Goal: Check status: Check status

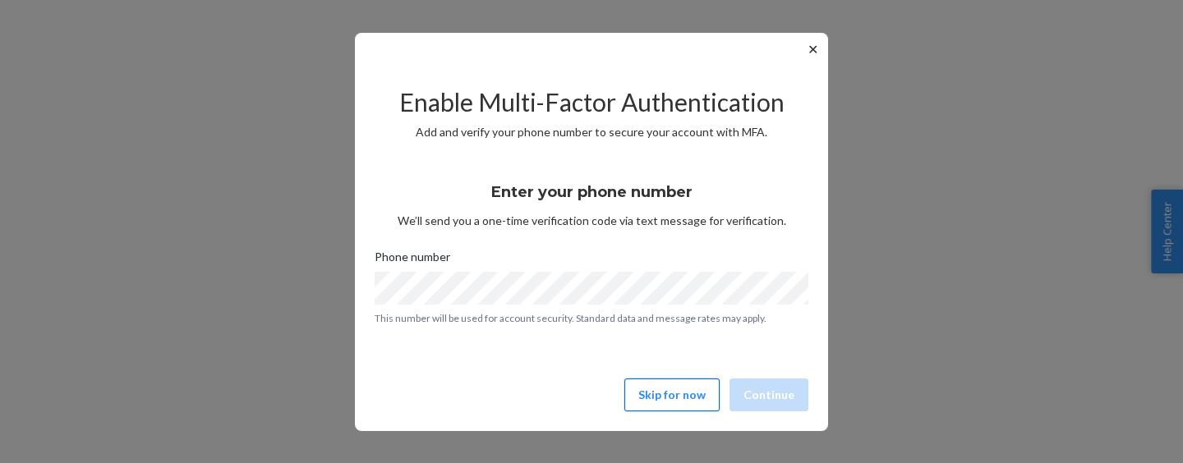
click at [681, 407] on button "Skip for now" at bounding box center [671, 395] width 95 height 33
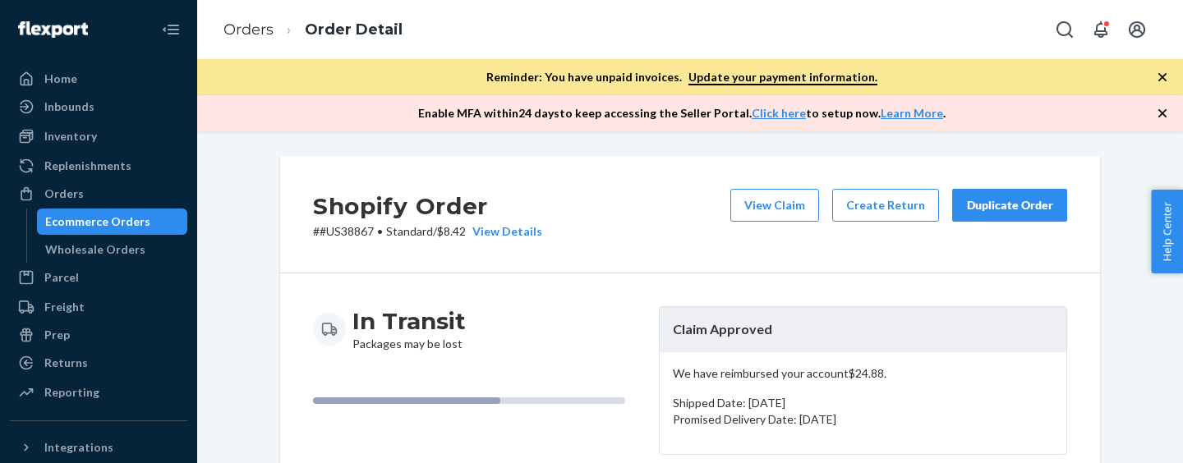
click at [261, 16] on ol "Orders Order Detail" at bounding box center [312, 30] width 205 height 48
click at [261, 22] on link "Orders" at bounding box center [248, 30] width 50 height 18
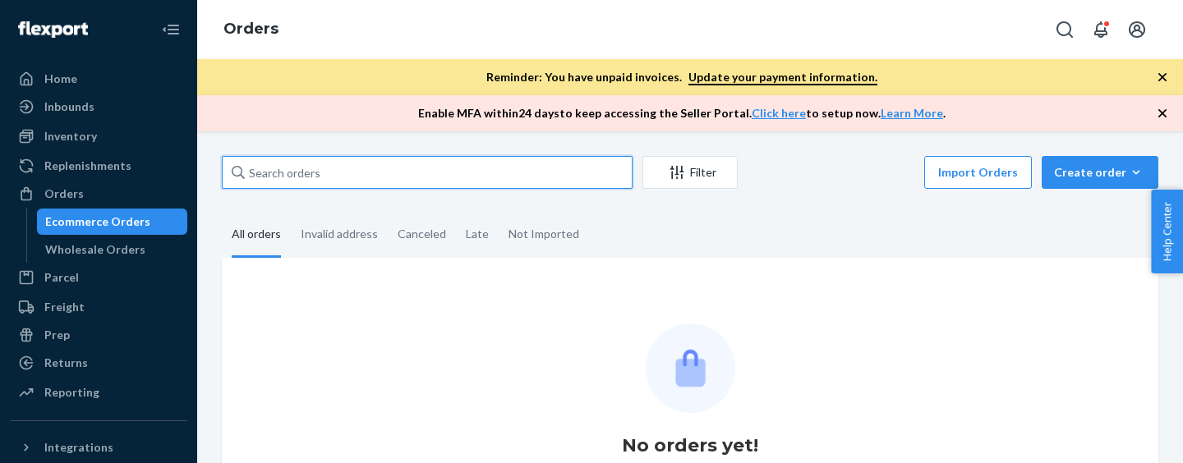
click at [381, 167] on input "text" at bounding box center [427, 172] width 411 height 33
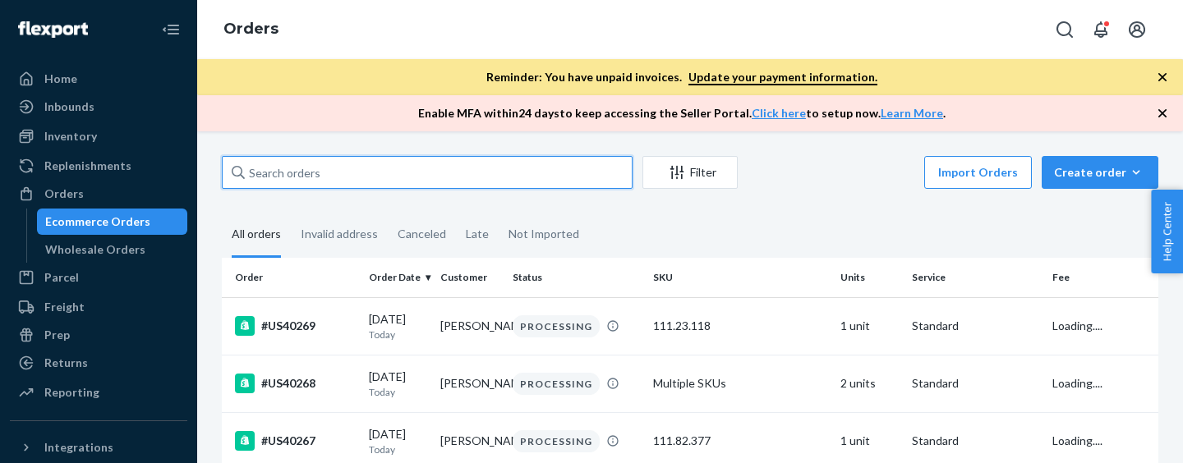
paste input "#US40258"
type input "#US40258"
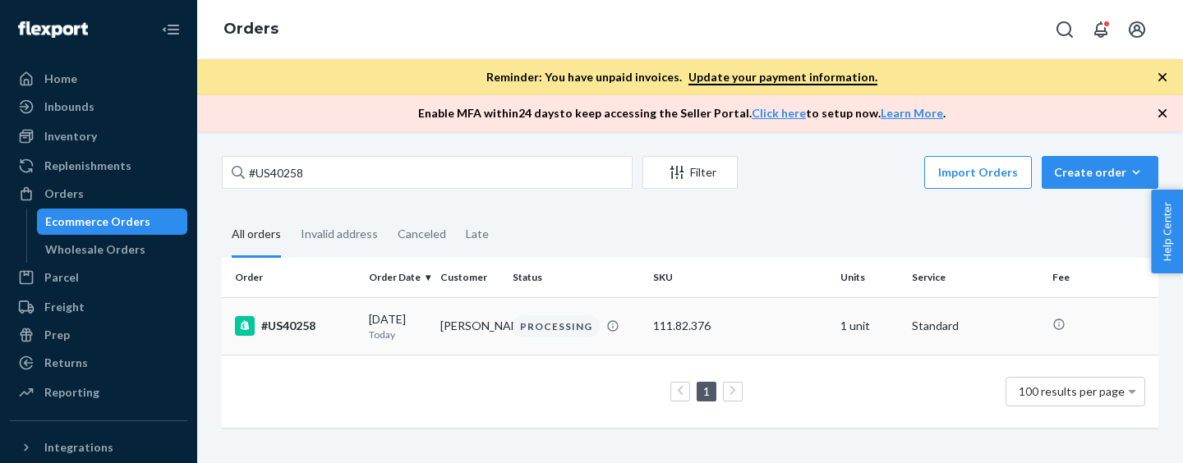
click at [328, 334] on div "#US40258" at bounding box center [295, 326] width 121 height 20
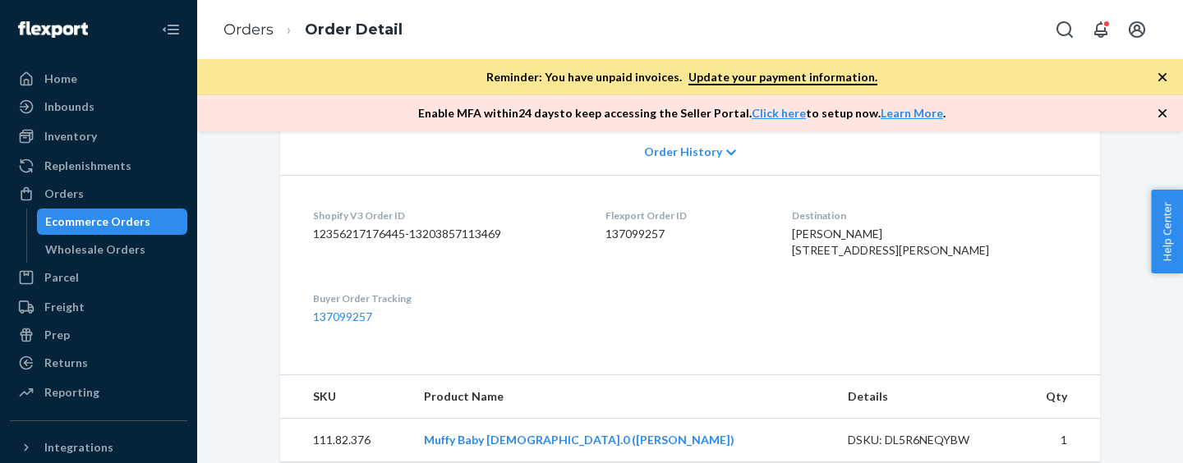
scroll to position [330, 0]
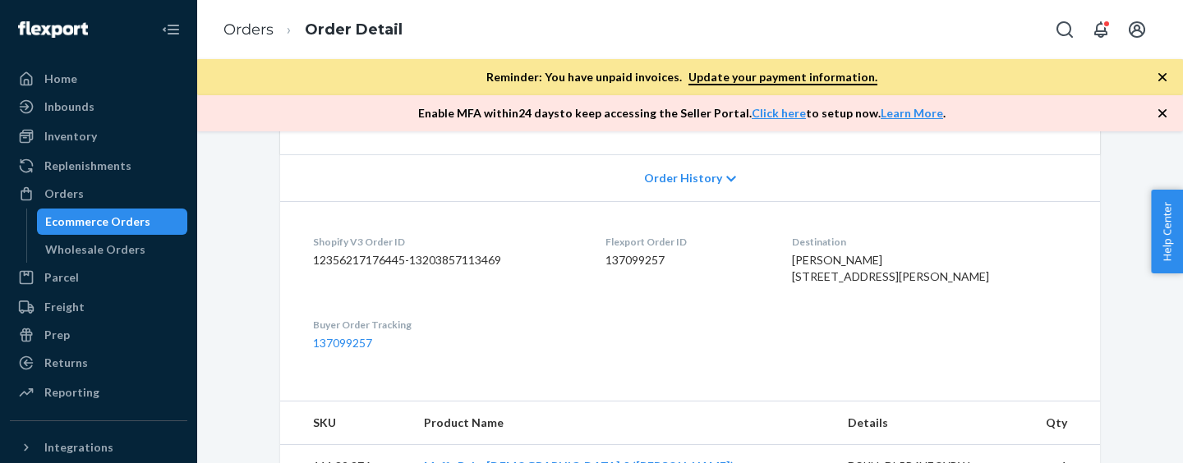
click at [694, 188] on div "Order History" at bounding box center [690, 177] width 820 height 47
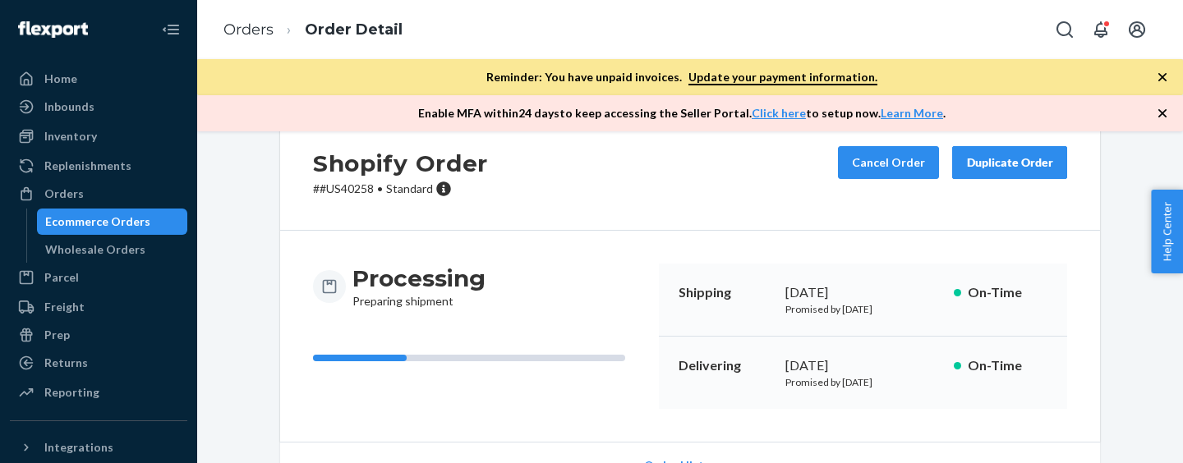
scroll to position [0, 0]
